Goal: Task Accomplishment & Management: Use online tool/utility

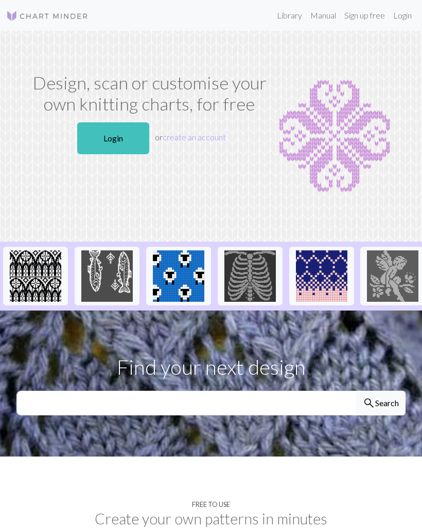
click at [105, 132] on link "Login" at bounding box center [113, 138] width 72 height 32
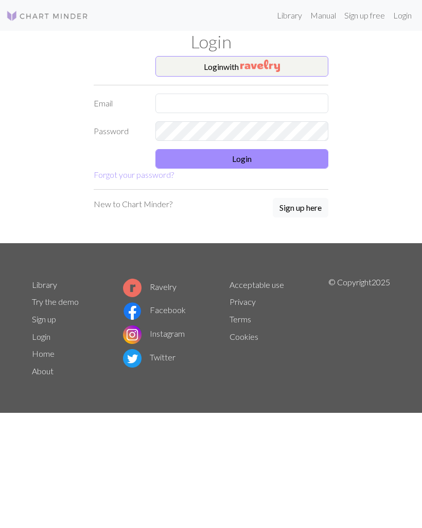
click at [269, 67] on img "button" at bounding box center [260, 66] width 40 height 12
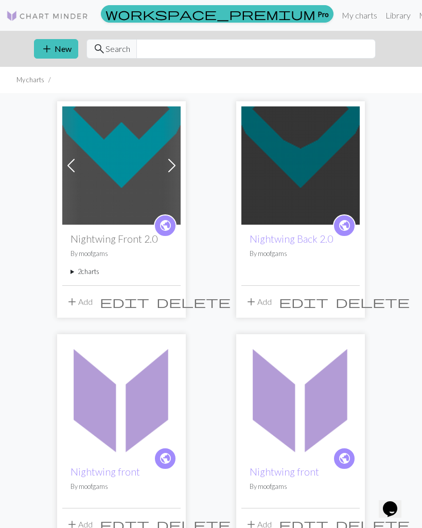
click at [120, 239] on h2 "Nightwing Front 2.0" at bounding box center [121, 239] width 102 height 12
click at [142, 234] on h2 "Nightwing Front 2.0" at bounding box center [121, 239] width 102 height 12
click at [102, 232] on div "public Nightwing Front 2.0 By moofgams 2 charts Nightwing Front 2.0 delete Copy…" at bounding box center [121, 255] width 118 height 60
click at [84, 261] on div "public Nightwing Front 2.0 By moofgams 2 charts Nightwing Front 2.0 delete Copy…" at bounding box center [121, 255] width 118 height 60
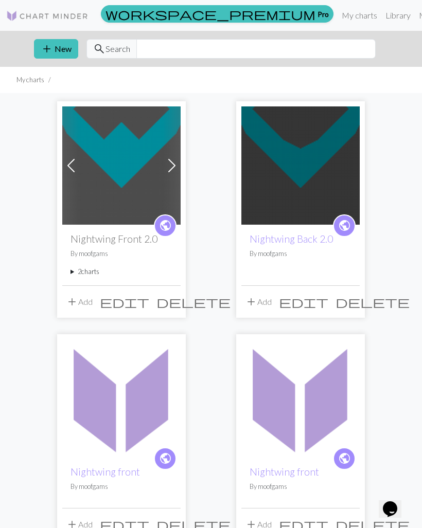
click at [78, 270] on summary "2 charts" at bounding box center [121, 272] width 102 height 10
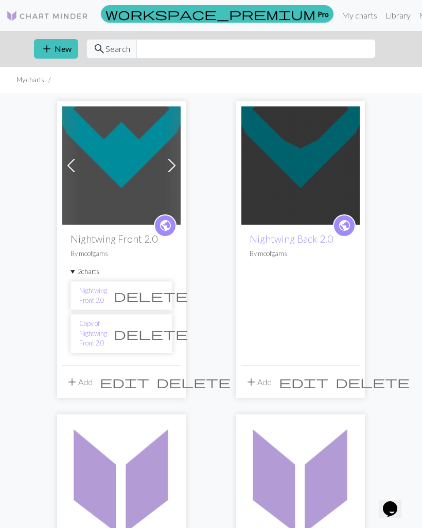
click at [94, 294] on link "Nightwing Front 2.0" at bounding box center [93, 296] width 28 height 20
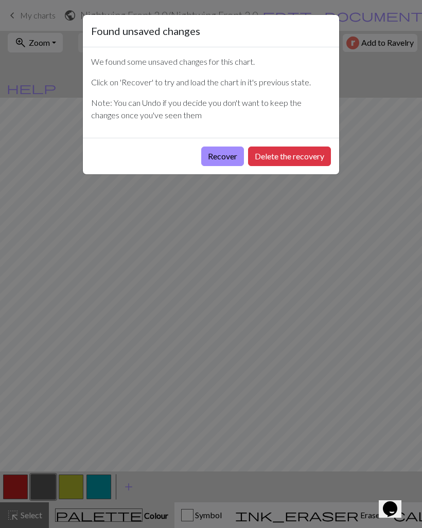
click at [215, 152] on button "Recover" at bounding box center [222, 157] width 43 height 20
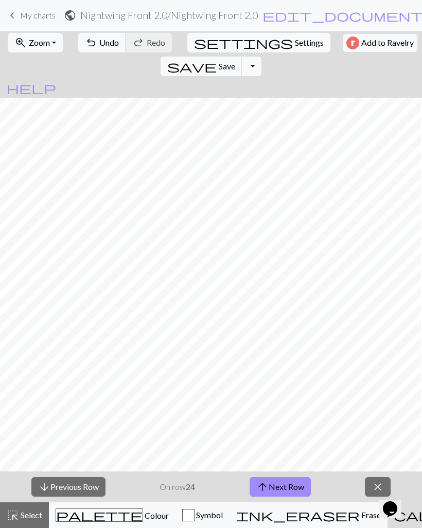
scroll to position [386, 452]
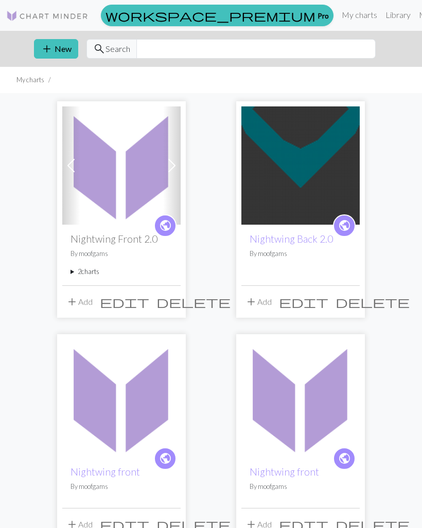
click at [89, 234] on h2 "Nightwing Front 2.0" at bounding box center [121, 239] width 102 height 12
click at [93, 239] on h2 "Nightwing Front 2.0" at bounding box center [121, 239] width 102 height 12
click at [100, 240] on h2 "Nightwing Front 2.0" at bounding box center [121, 239] width 102 height 12
click at [159, 223] on span "public" at bounding box center [165, 226] width 13 height 16
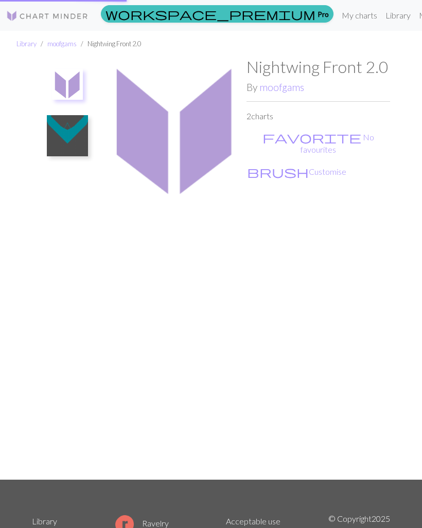
click at [93, 195] on ul at bounding box center [67, 264] width 71 height 414
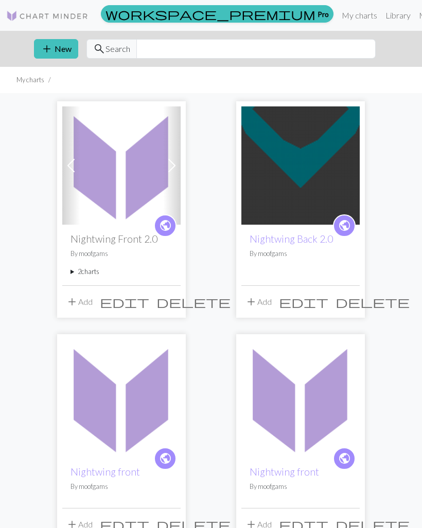
click at [82, 270] on summary "2 charts" at bounding box center [121, 272] width 102 height 10
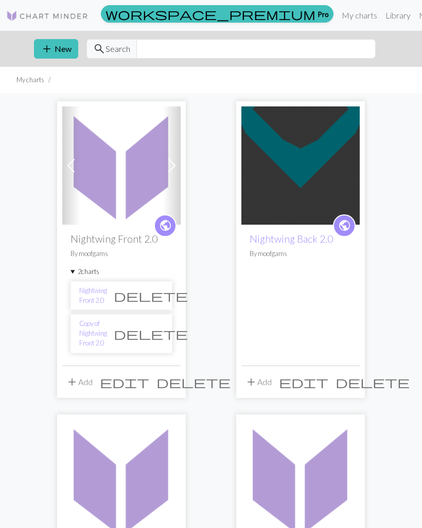
click at [92, 326] on link "Copy of Nightwing Front 2.0" at bounding box center [93, 334] width 28 height 30
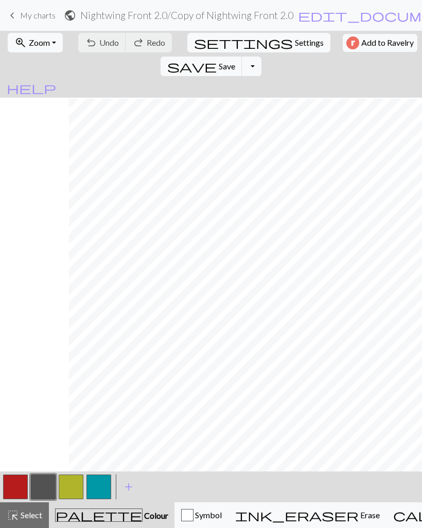
scroll to position [298, 448]
click at [23, 20] on span "My charts" at bounding box center [37, 15] width 35 height 10
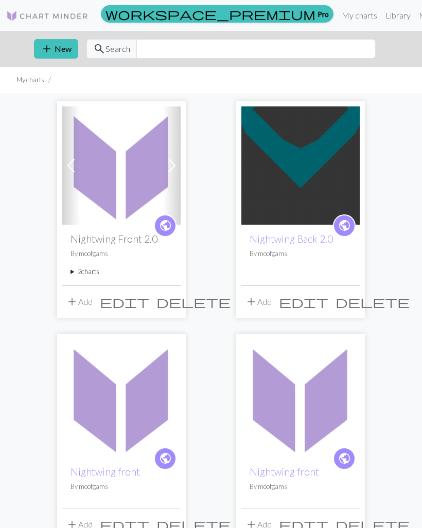
click at [92, 273] on summary "2 charts" at bounding box center [121, 272] width 102 height 10
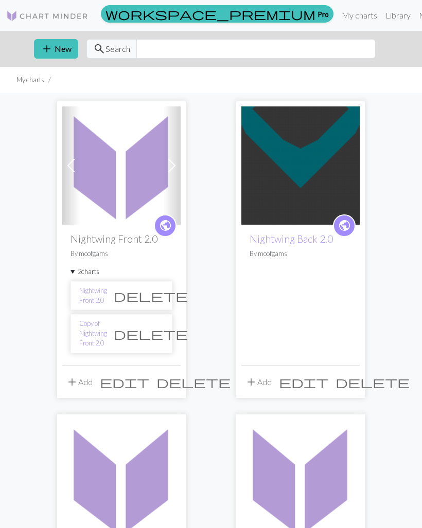
click at [107, 295] on link "Nightwing Front 2.0" at bounding box center [93, 296] width 28 height 20
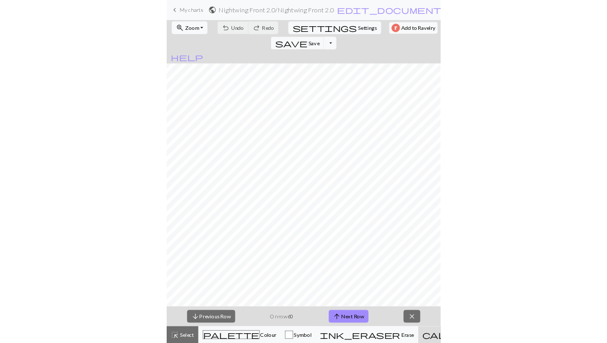
scroll to position [241, 438]
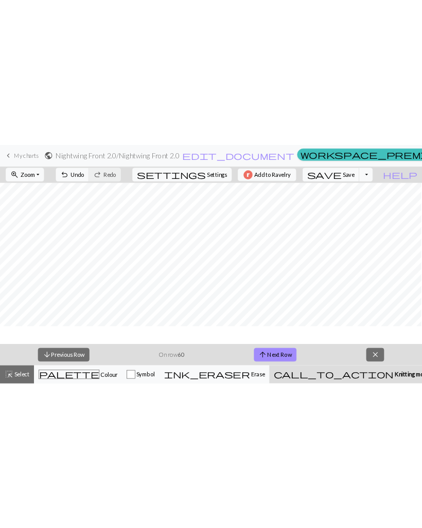
scroll to position [836, 357]
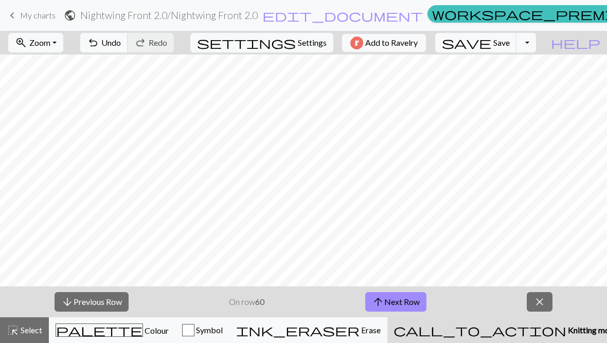
click at [389, 300] on button "arrow_upward Next Row" at bounding box center [395, 302] width 61 height 20
click at [399, 295] on button "arrow_upward Next Row" at bounding box center [395, 302] width 61 height 20
click at [385, 307] on button "arrow_upward Next Row" at bounding box center [395, 302] width 61 height 20
click at [385, 299] on button "arrow_upward Next Row" at bounding box center [395, 302] width 61 height 20
click at [390, 306] on button "arrow_upward Next Row" at bounding box center [395, 302] width 61 height 20
